Goal: Find specific page/section: Find specific page/section

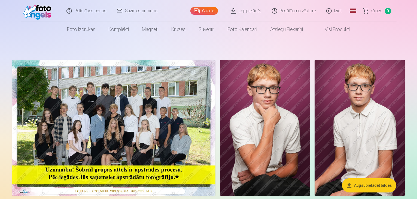
click at [129, 131] on img at bounding box center [113, 128] width 203 height 136
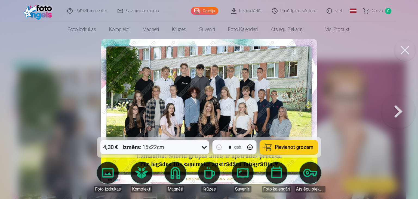
click at [404, 53] on button at bounding box center [405, 50] width 22 height 22
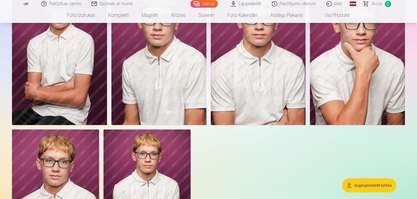
scroll to position [220, 0]
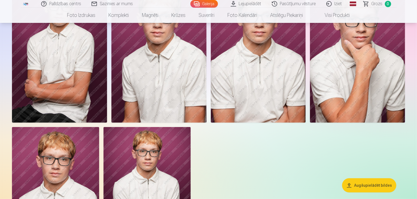
drag, startPoint x: 416, startPoint y: 25, endPoint x: 414, endPoint y: 37, distance: 11.6
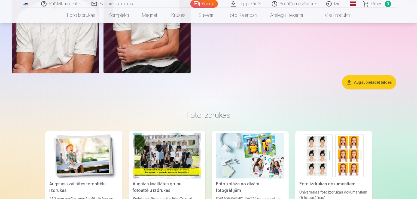
scroll to position [424, 0]
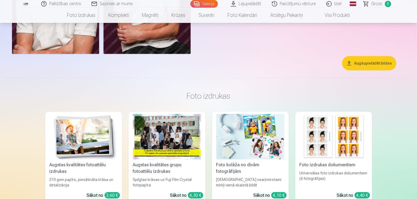
drag, startPoint x: 416, startPoint y: 45, endPoint x: 416, endPoint y: 36, distance: 9.0
